Goal: Find contact information: Find contact information

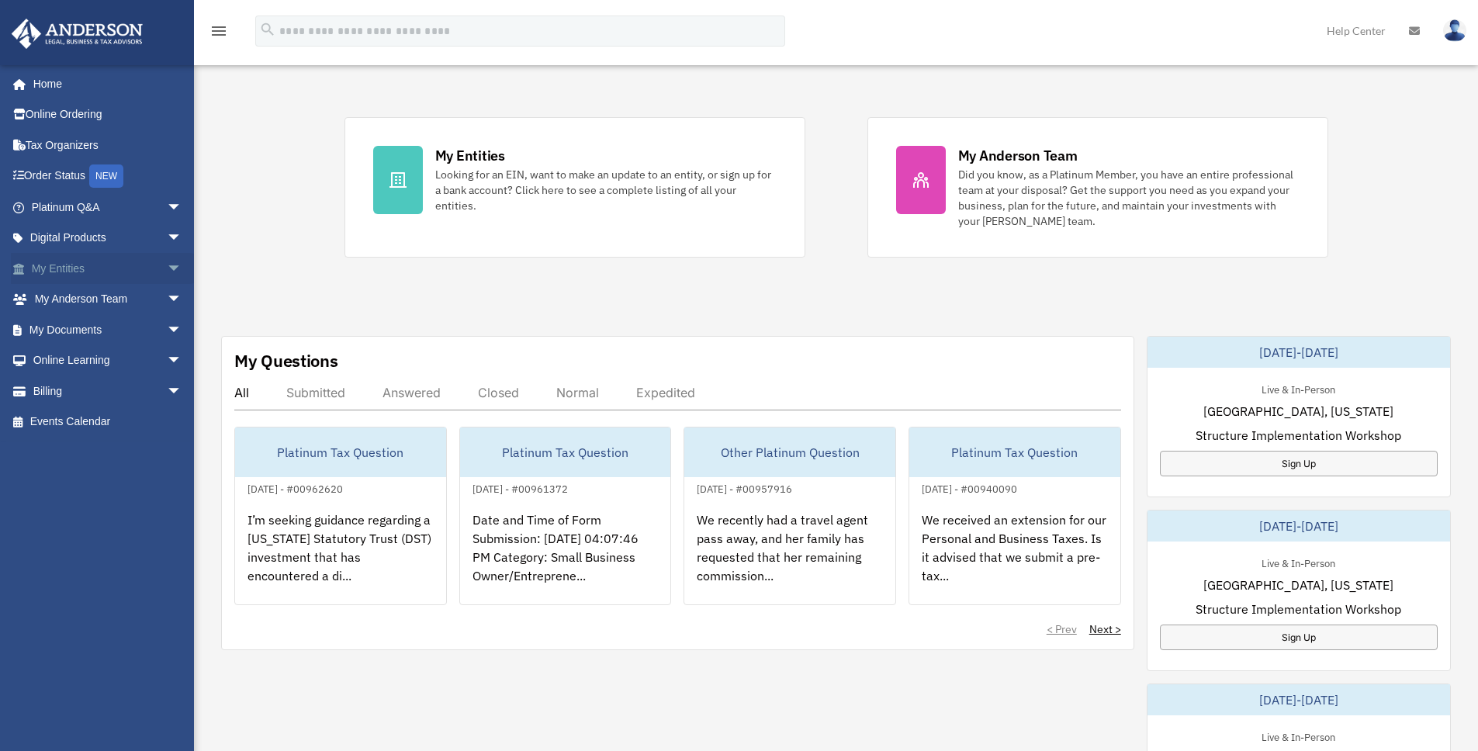
scroll to position [257, 0]
click at [58, 296] on link "My Anderson Team arrow_drop_down" at bounding box center [108, 299] width 195 height 31
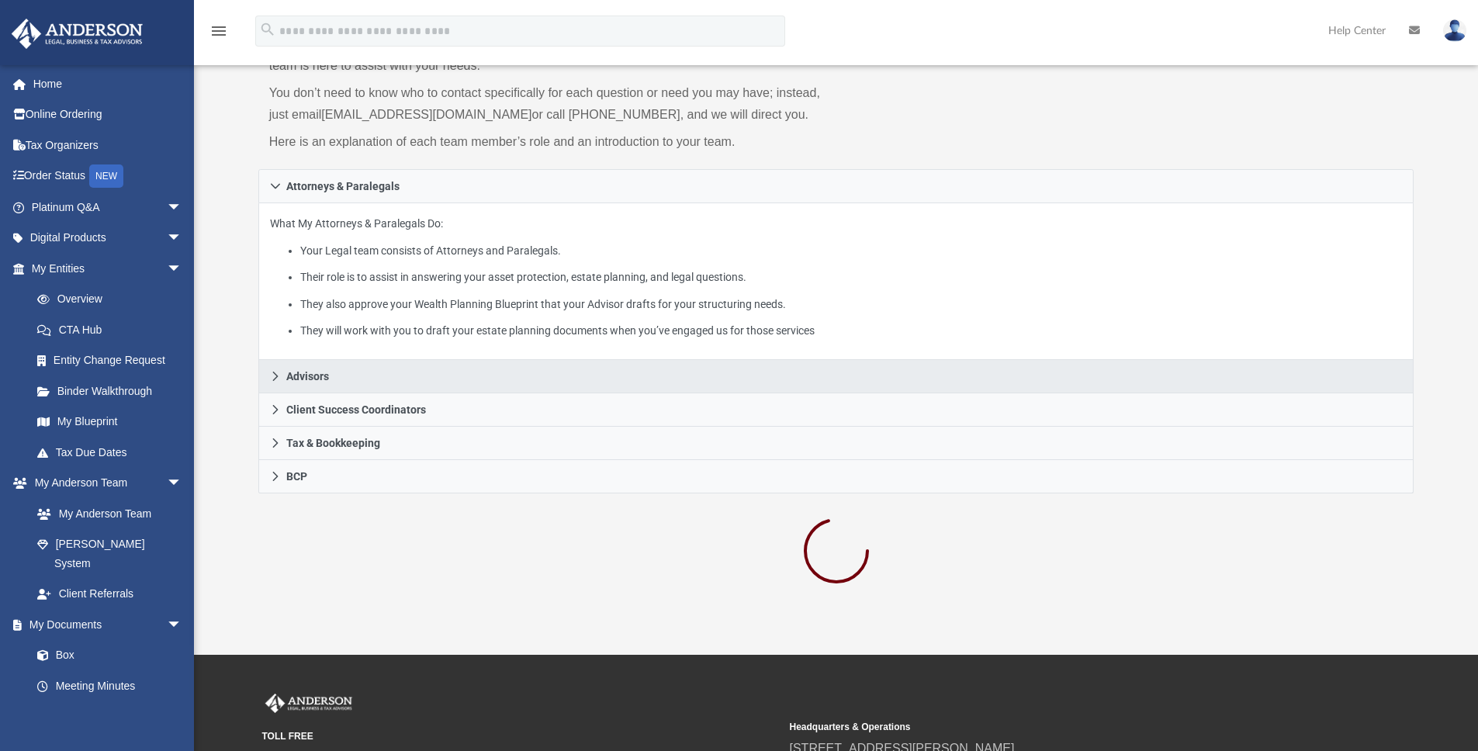
scroll to position [199, 0]
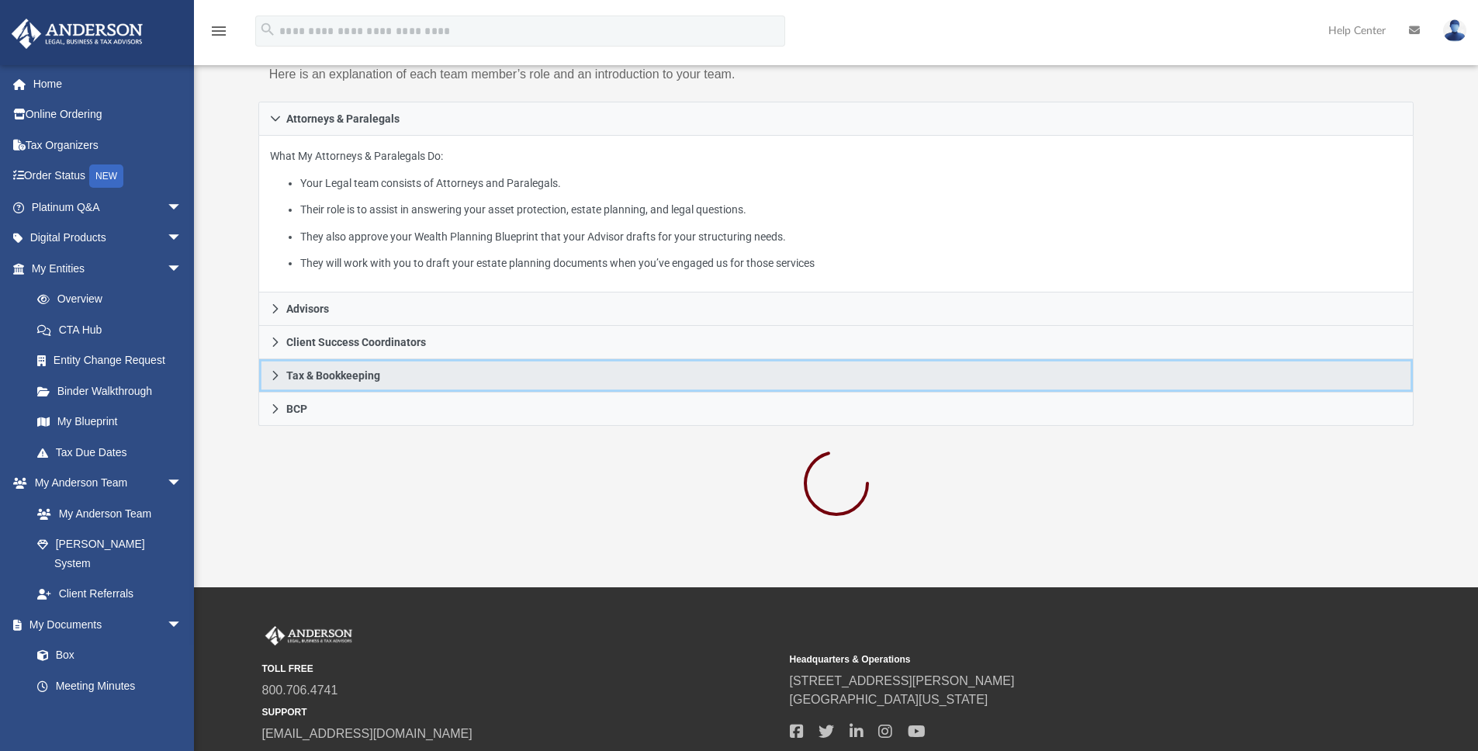
click at [355, 375] on span "Tax & Bookkeeping" at bounding box center [333, 375] width 94 height 11
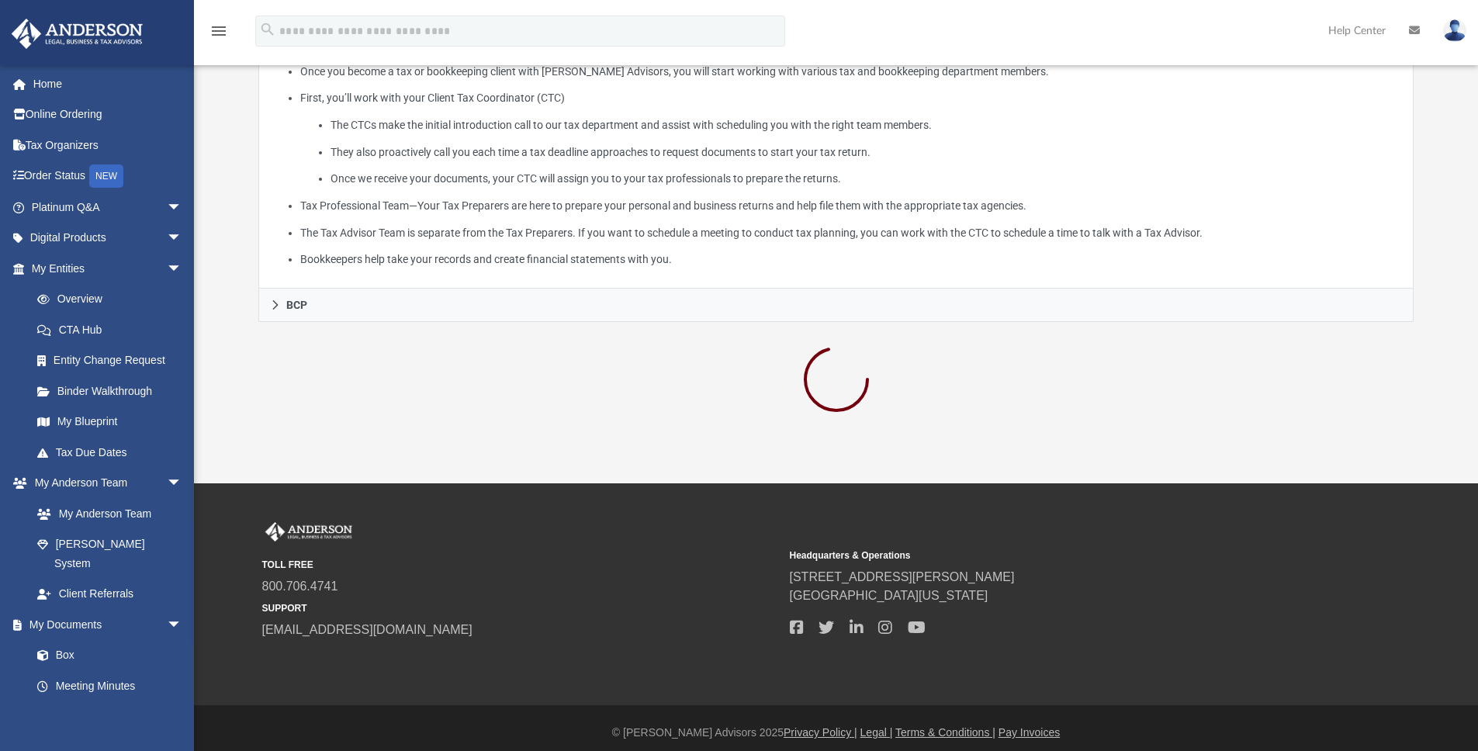
scroll to position [420, 0]
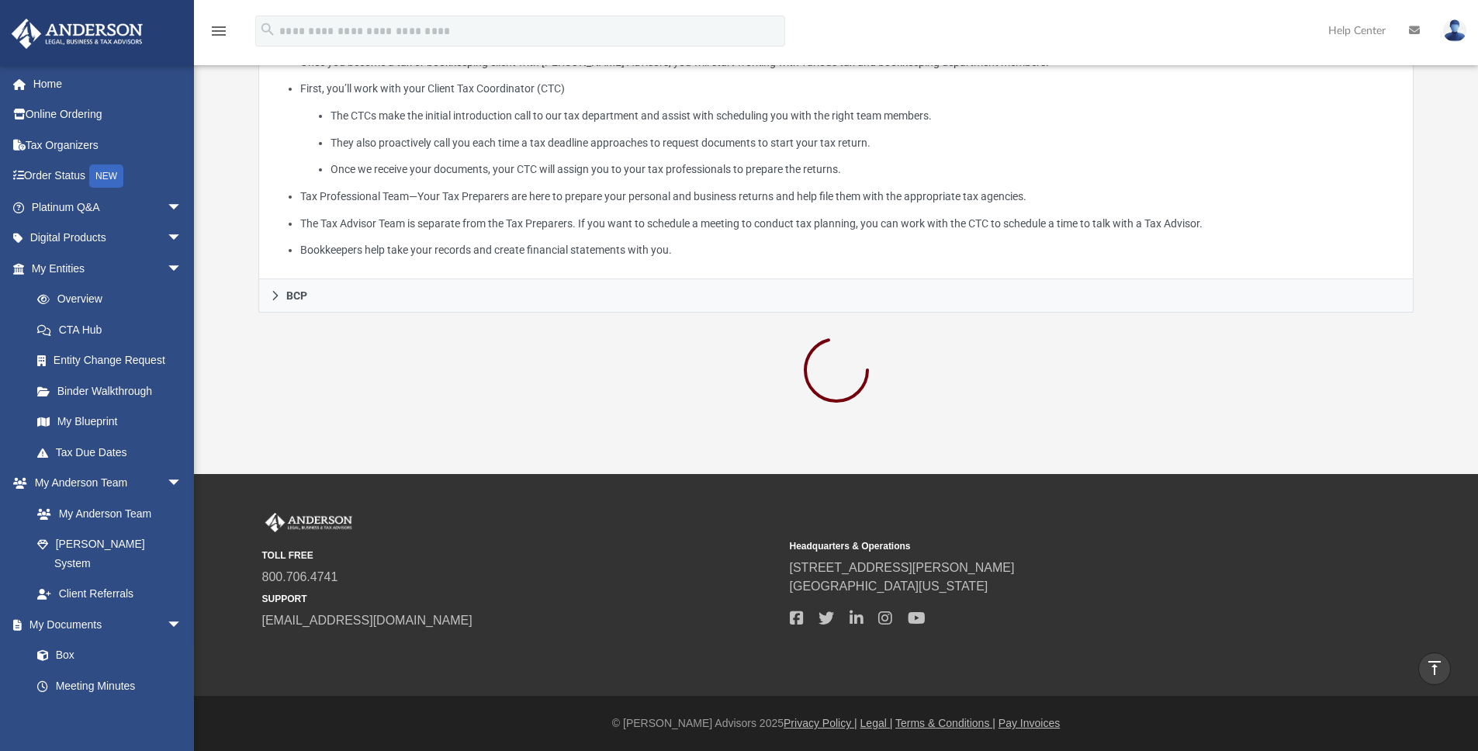
click at [311, 409] on div at bounding box center [836, 372] width 1156 height 83
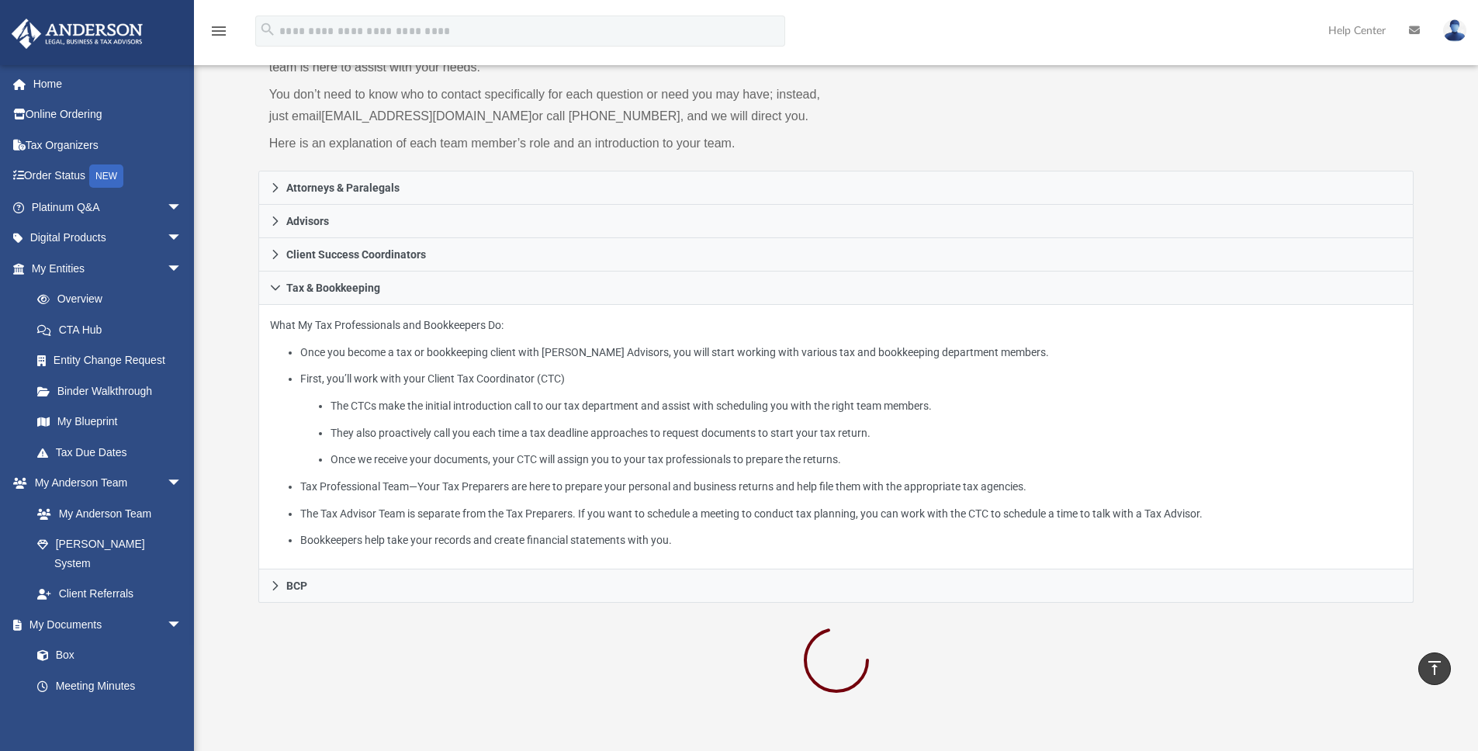
scroll to position [0, 0]
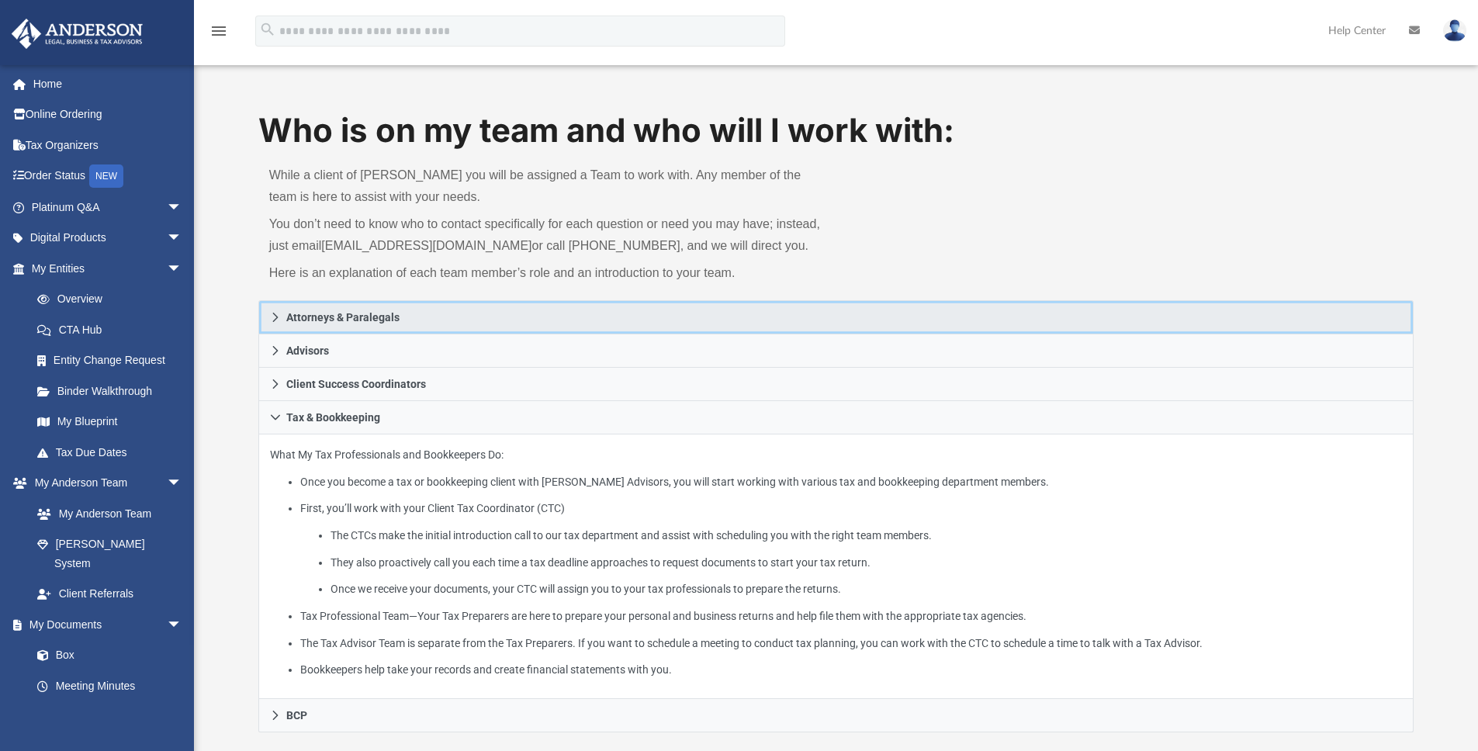
click at [298, 323] on span "Attorneys & Paralegals" at bounding box center [342, 317] width 113 height 11
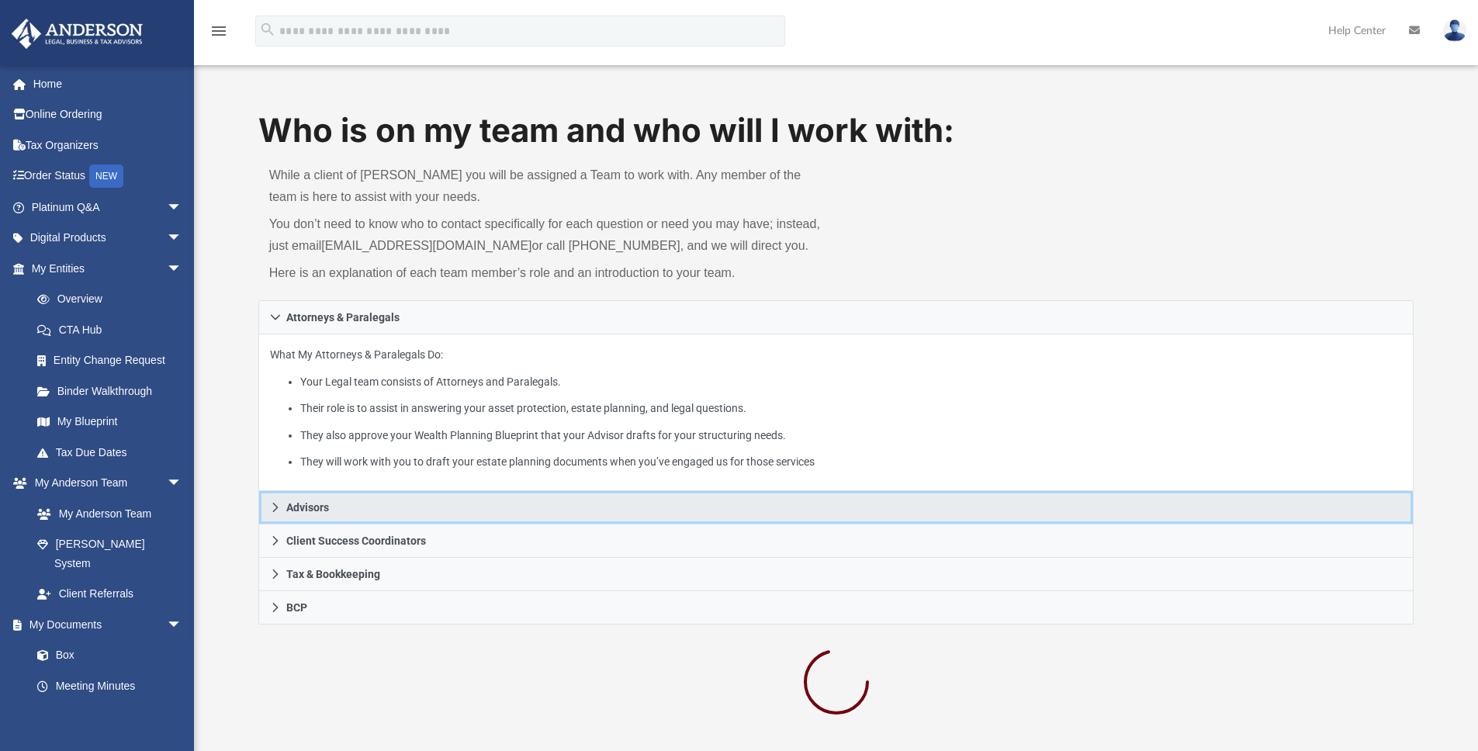
click at [283, 509] on link "Advisors" at bounding box center [836, 507] width 1156 height 33
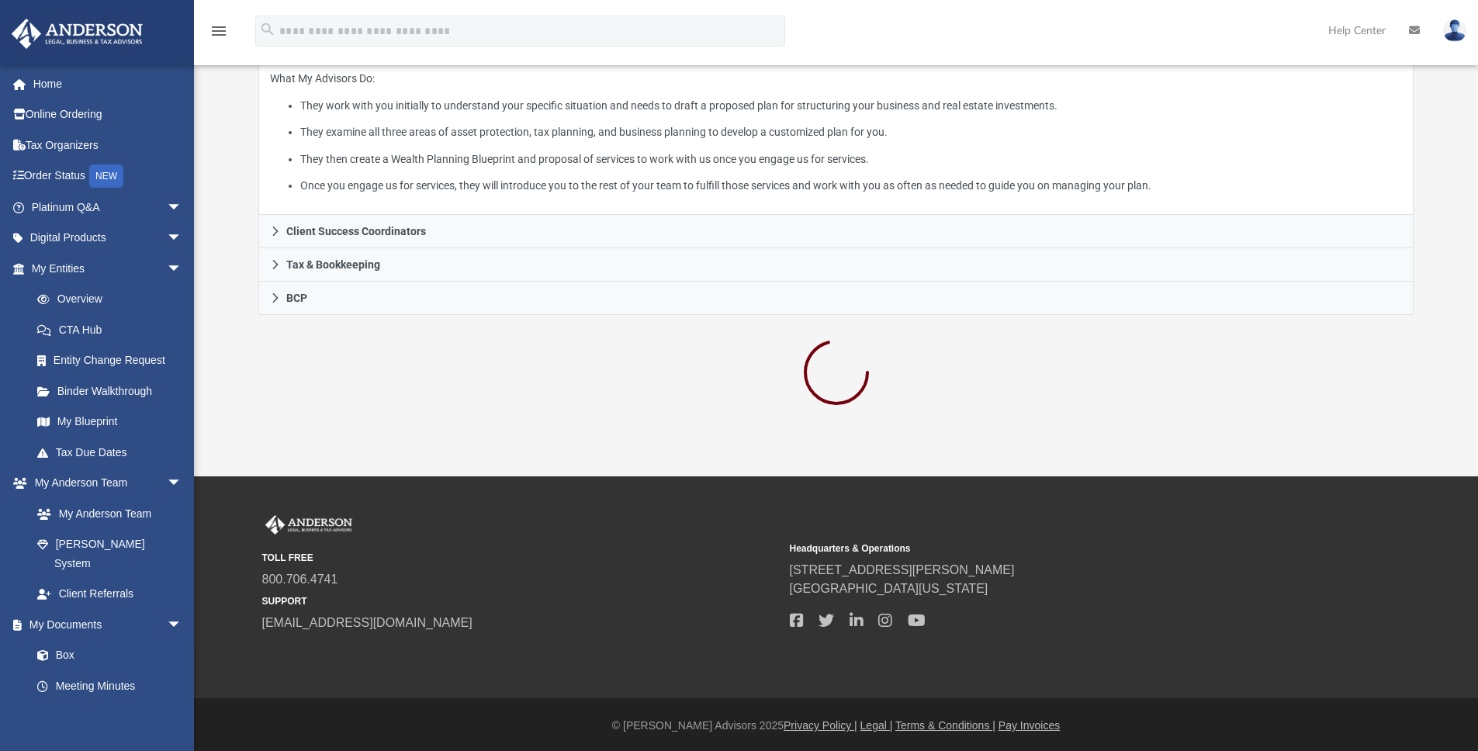
scroll to position [312, 0]
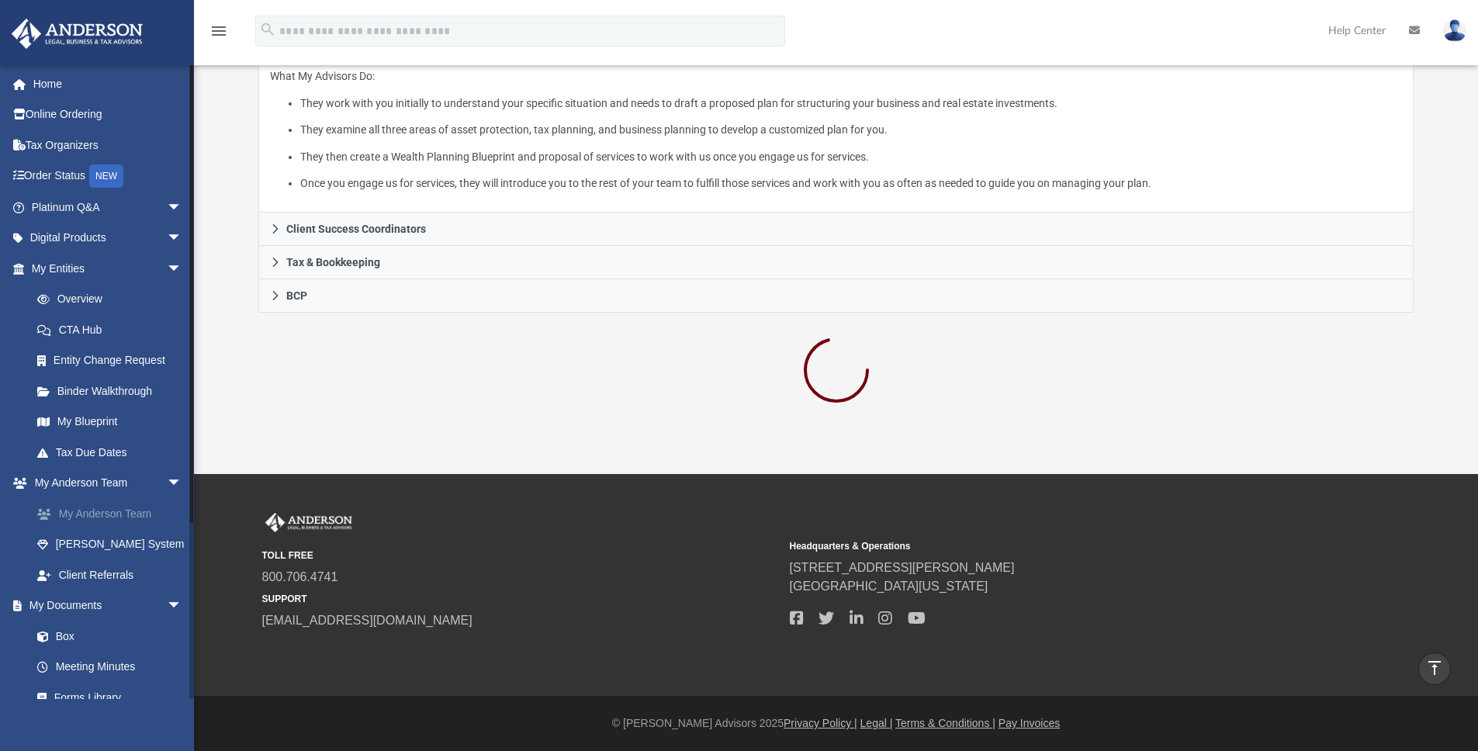
click at [83, 509] on link "My Anderson Team" at bounding box center [114, 513] width 184 height 31
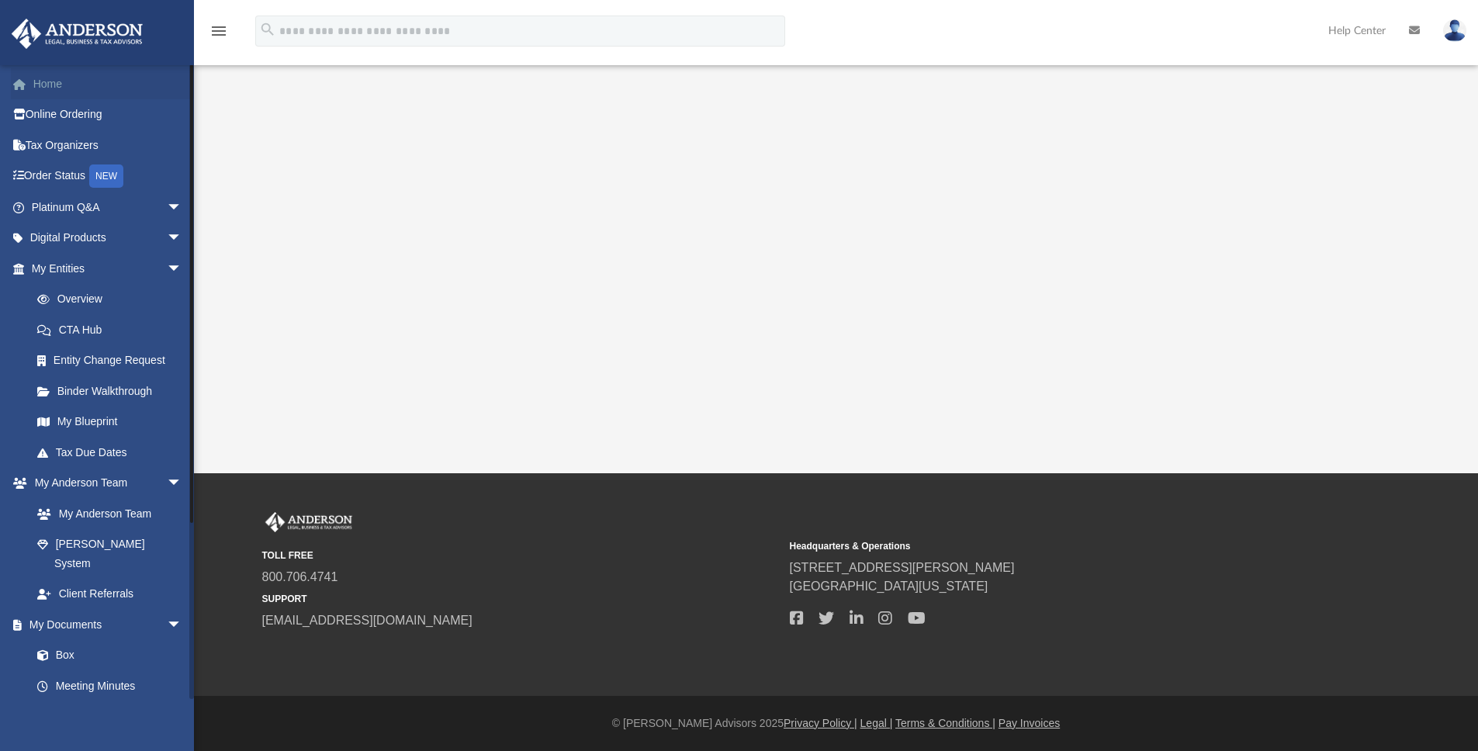
scroll to position [312, 0]
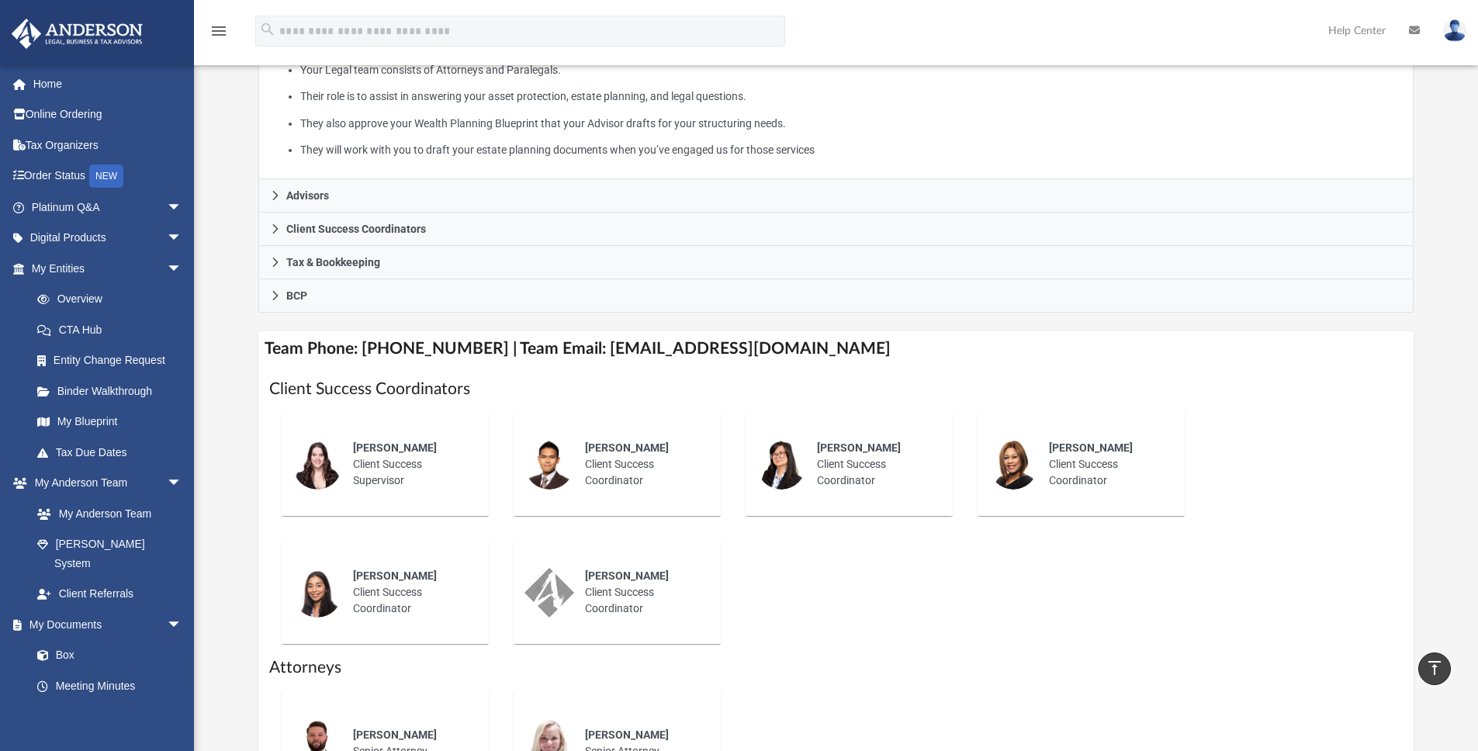
click at [911, 635] on div "[PERSON_NAME] Client Success Supervisor [PERSON_NAME] Client Success Coordinato…" at bounding box center [836, 528] width 1134 height 256
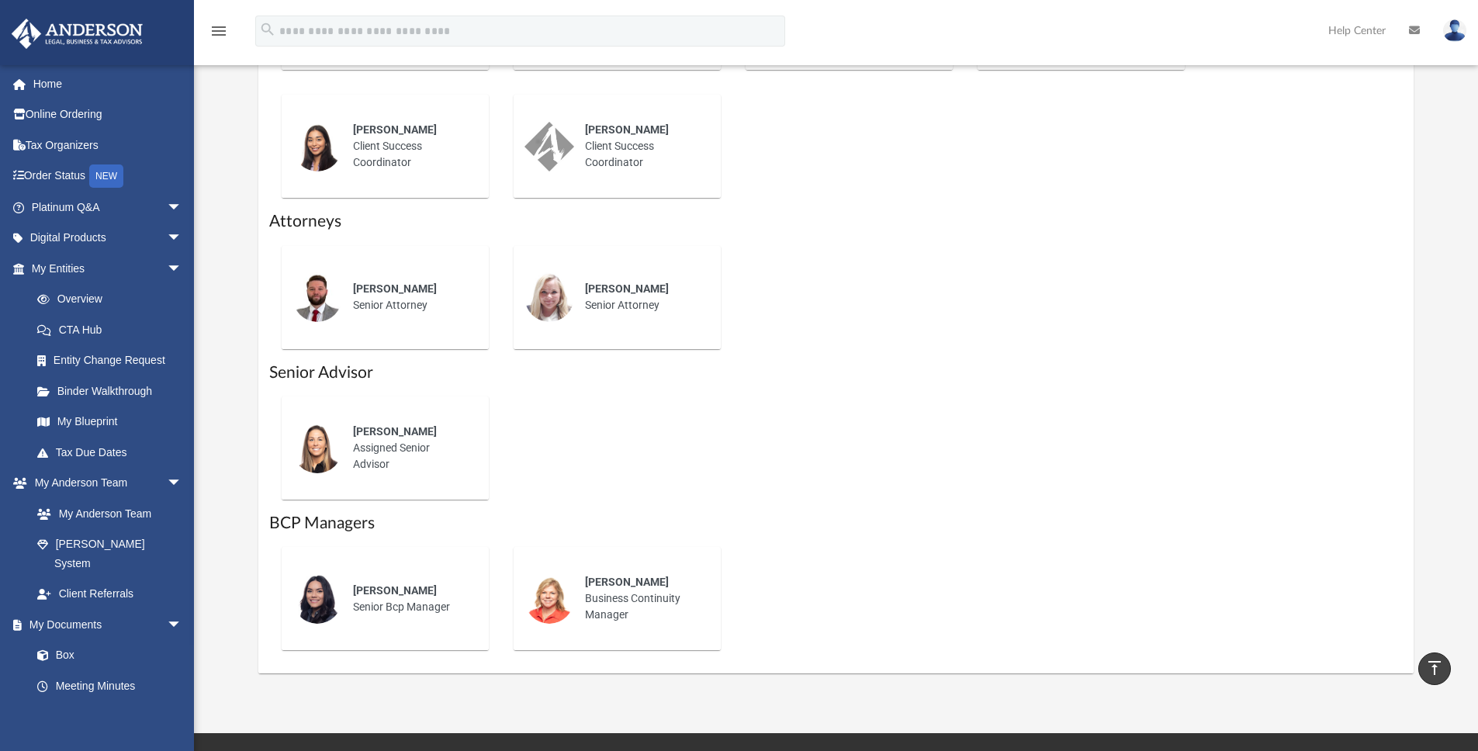
scroll to position [761, 0]
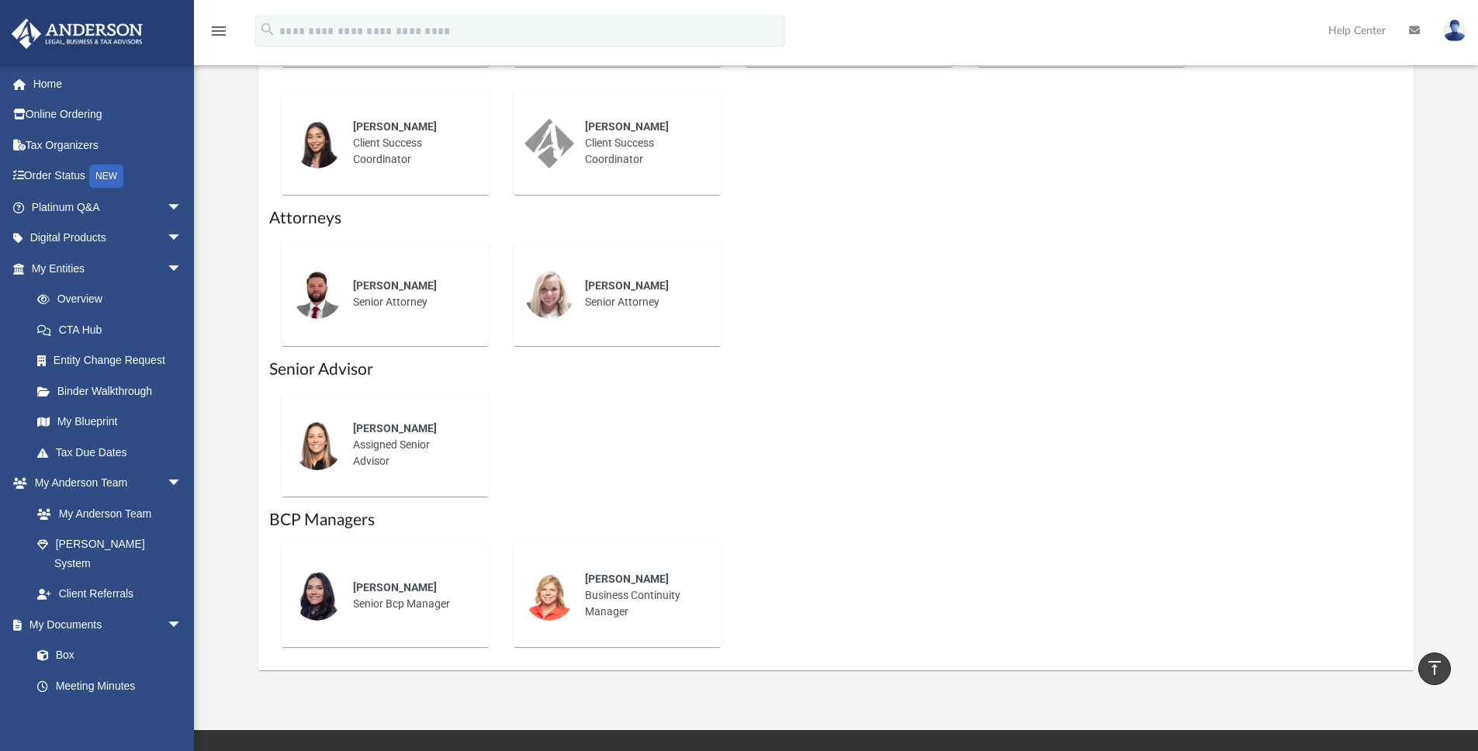
click at [781, 593] on div "[PERSON_NAME] Senior Bcp Manager [PERSON_NAME] Business Continuity Manager" at bounding box center [836, 595] width 1134 height 128
click at [609, 576] on span "Mary Levy" at bounding box center [627, 578] width 84 height 12
click at [531, 596] on img at bounding box center [549, 596] width 50 height 50
click at [552, 595] on img at bounding box center [549, 596] width 50 height 50
click at [608, 586] on div "Mary Levy" at bounding box center [642, 579] width 114 height 16
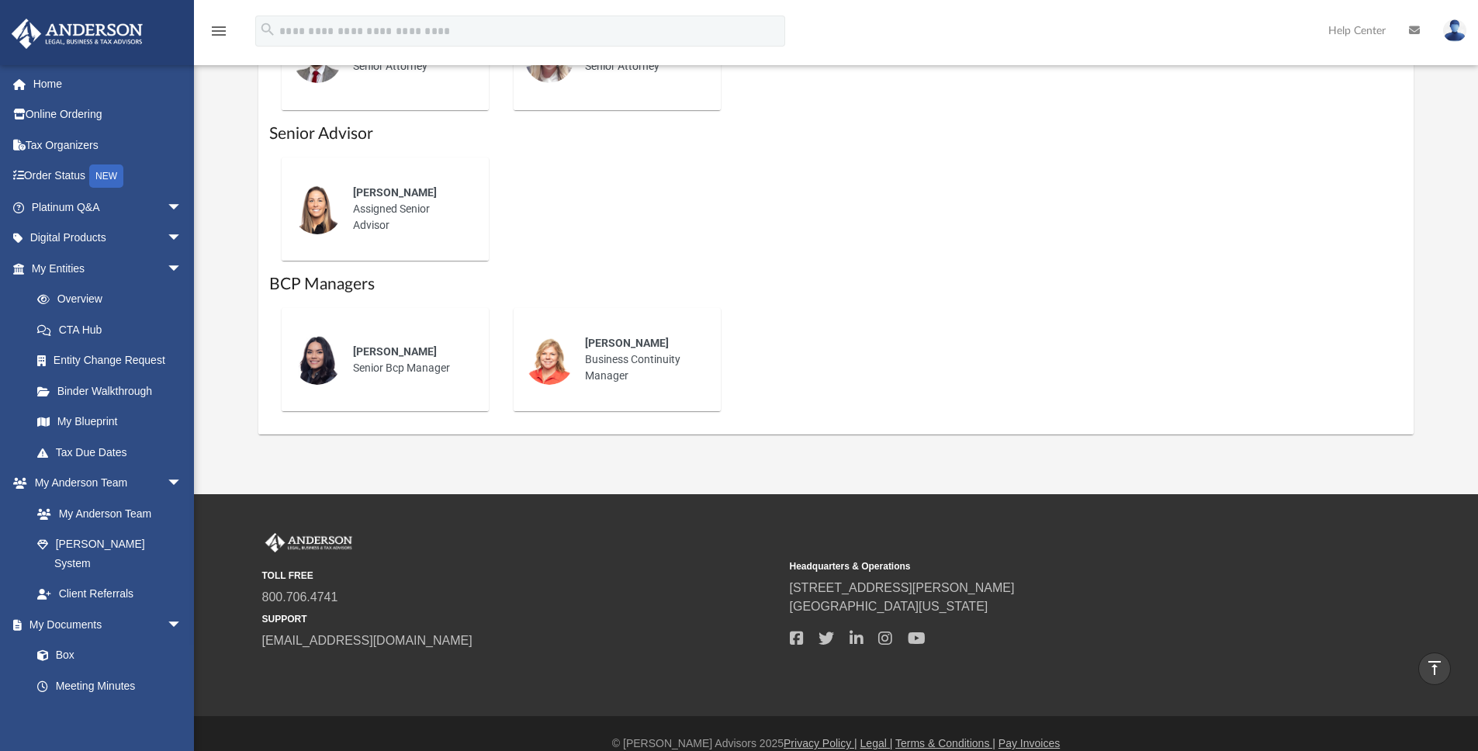
scroll to position [1017, 0]
